Goal: Transaction & Acquisition: Download file/media

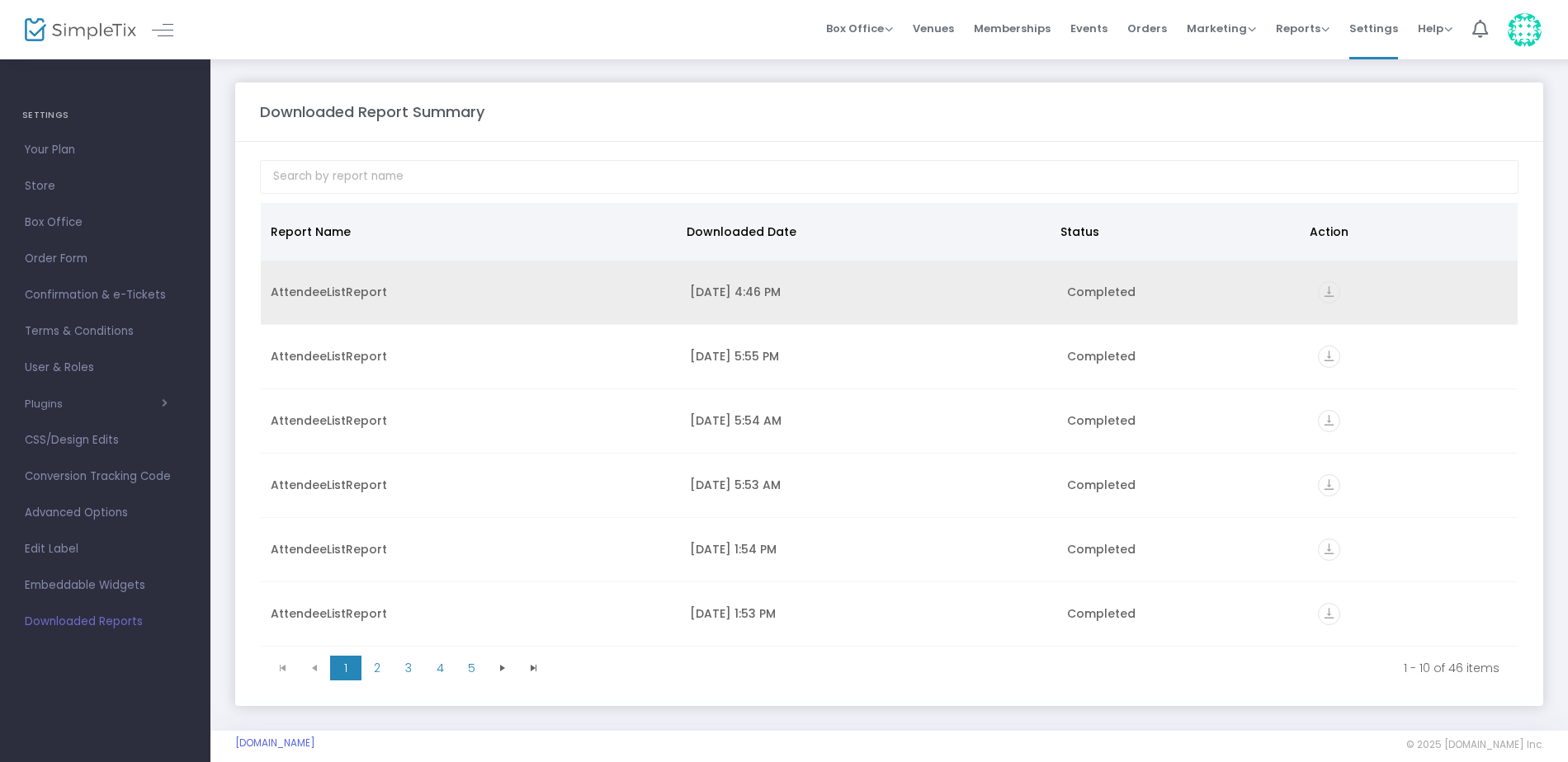
click at [732, 297] on div "[DATE] 4:46 PM" at bounding box center [868, 292] width 357 height 17
click at [1324, 287] on icon "vertical_align_bottom" at bounding box center [1329, 292] width 22 height 22
click at [1324, 289] on icon "vertical_align_bottom" at bounding box center [1329, 292] width 22 height 22
click at [1328, 291] on icon "vertical_align_bottom" at bounding box center [1329, 292] width 22 height 22
click at [1141, 291] on div "Completed" at bounding box center [1183, 292] width 232 height 17
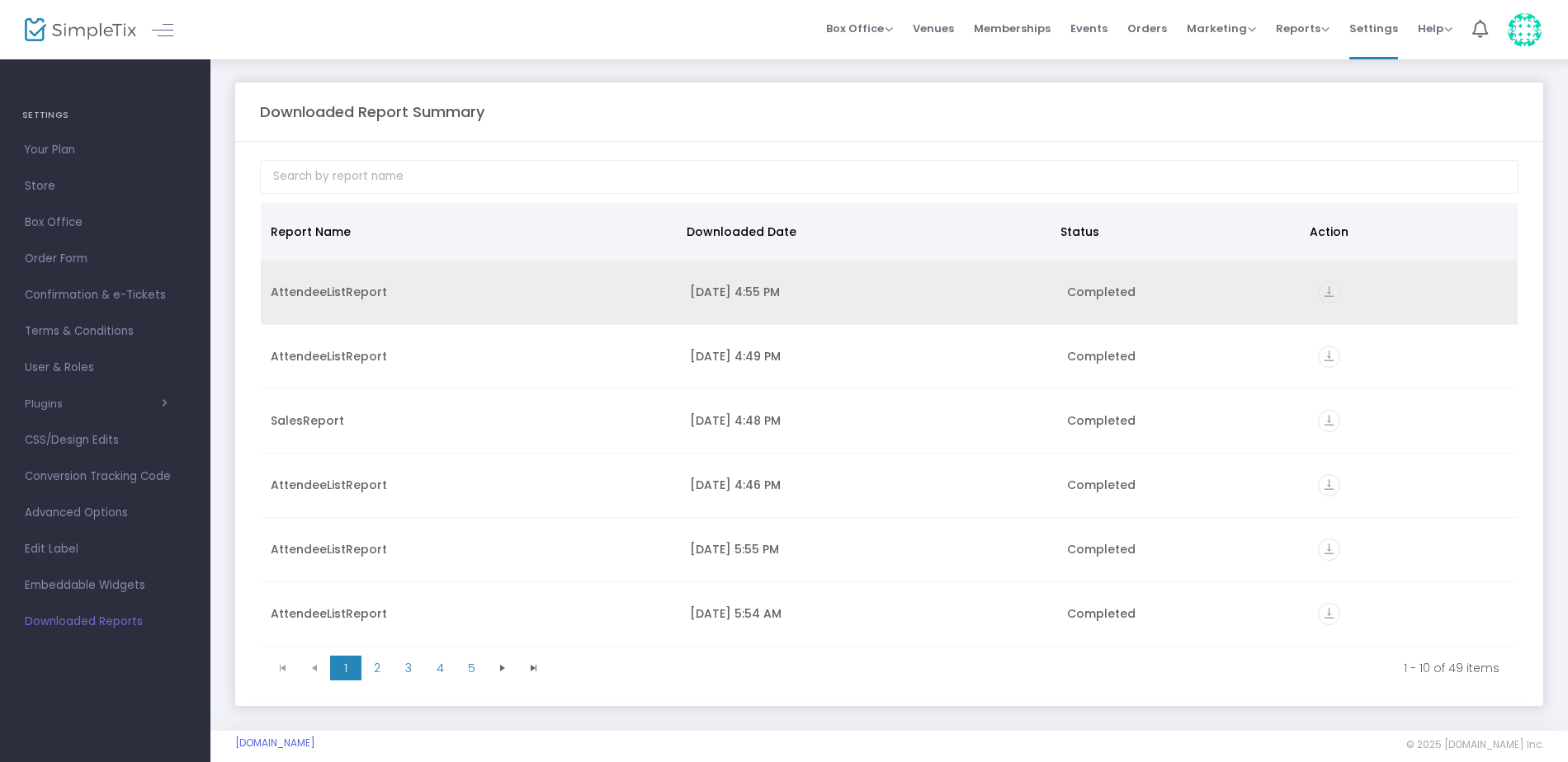
click at [1111, 290] on div "Completed" at bounding box center [1183, 292] width 232 height 17
click at [1331, 292] on icon "vertical_align_bottom" at bounding box center [1329, 292] width 22 height 22
